Goal: Task Accomplishment & Management: Manage account settings

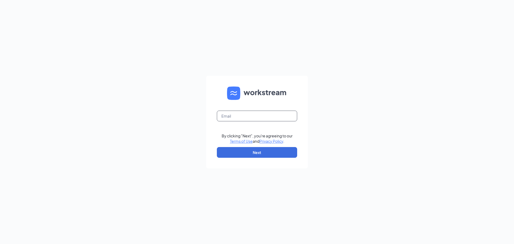
click at [235, 115] on input "text" at bounding box center [257, 116] width 80 height 11
type input "[EMAIL_ADDRESS][PERSON_NAME][DOMAIN_NAME]"
click at [255, 152] on button "Next" at bounding box center [257, 152] width 80 height 11
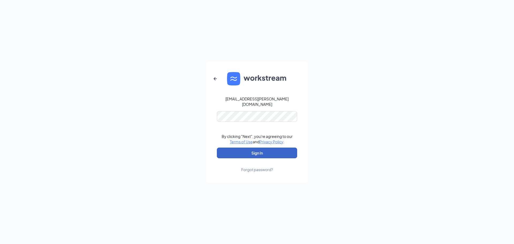
click at [252, 149] on button "Sign In" at bounding box center [257, 153] width 80 height 11
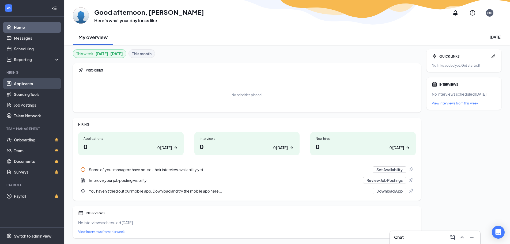
click at [19, 84] on link "Applicants" at bounding box center [37, 83] width 46 height 11
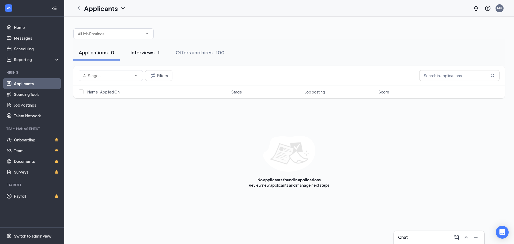
click at [150, 54] on div "Interviews · 1" at bounding box center [144, 52] width 29 height 7
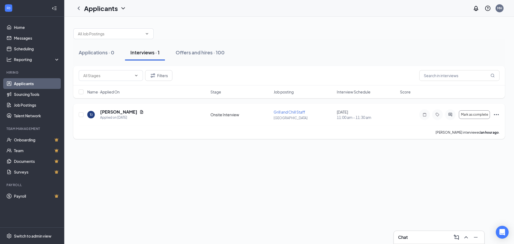
click at [498, 116] on icon "Ellipses" at bounding box center [496, 114] width 6 height 6
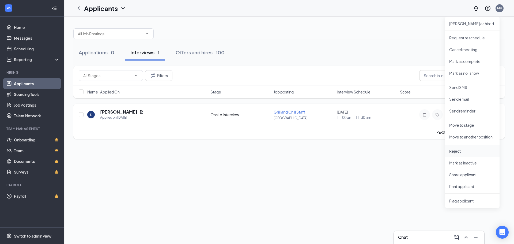
click at [457, 152] on p "Reject" at bounding box center [472, 150] width 46 height 5
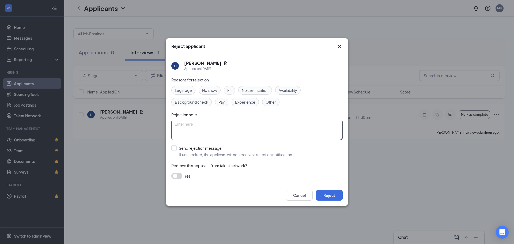
click at [199, 129] on textarea at bounding box center [256, 130] width 171 height 20
type textarea "did not show up for interview"
click at [325, 193] on button "Reject" at bounding box center [329, 195] width 27 height 11
